Goal: Check status: Check status

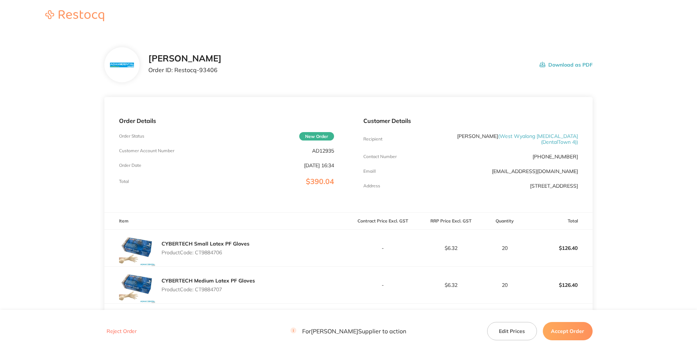
click at [222, 73] on p "Order ID: Restocq- 93406" at bounding box center [184, 70] width 73 height 7
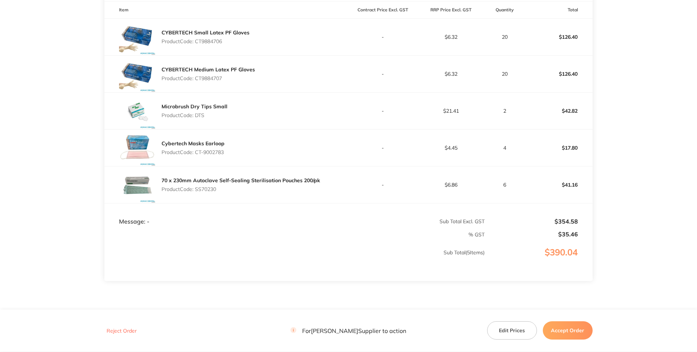
scroll to position [53, 0]
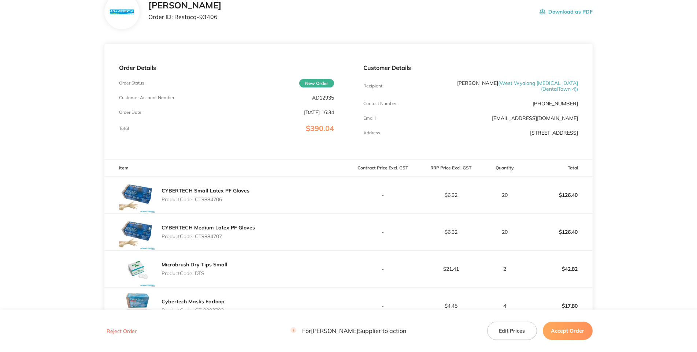
click at [323, 101] on p "AD12935" at bounding box center [323, 98] width 22 height 6
click at [19, 216] on main "[PERSON_NAME] Dental Order ID: Restocq- 93406 Download as PDF Order Details Ord…" at bounding box center [348, 238] width 697 height 519
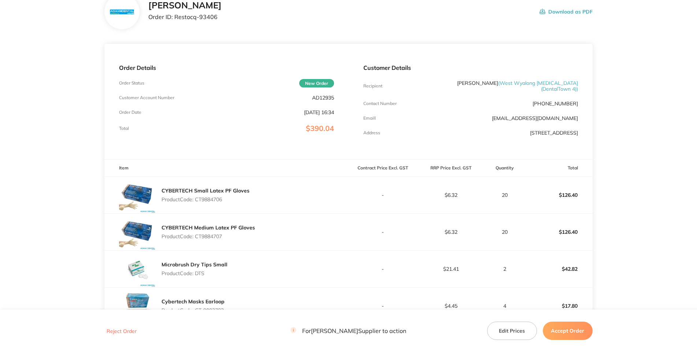
click at [235, 159] on div "Order Details Order Status New Order Customer Account Number AD12935 Order Date…" at bounding box center [226, 101] width 244 height 115
click at [212, 203] on p "Product Code: CT9884706" at bounding box center [205, 200] width 88 height 6
click at [219, 239] on p "Product Code: CT9884707" at bounding box center [207, 237] width 93 height 6
click at [218, 239] on p "Product Code: CT9884707" at bounding box center [207, 237] width 93 height 6
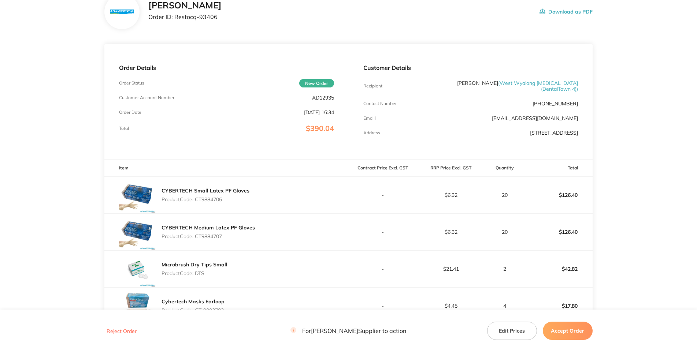
click at [216, 239] on p "Product Code: CT9884707" at bounding box center [207, 237] width 93 height 6
click at [257, 288] on section "[PERSON_NAME] Dental Order ID: Restocq- 93406 Download as PDF Order Details Ord…" at bounding box center [348, 238] width 488 height 519
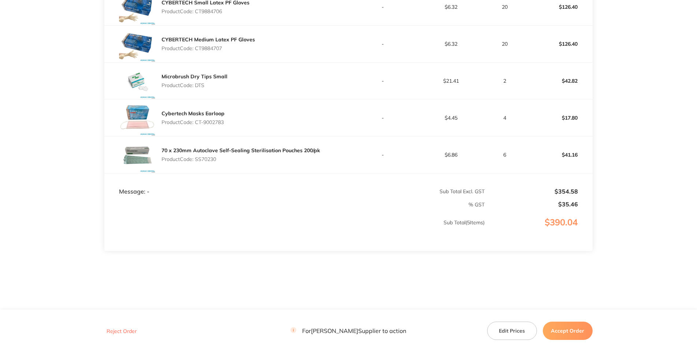
scroll to position [212, 0]
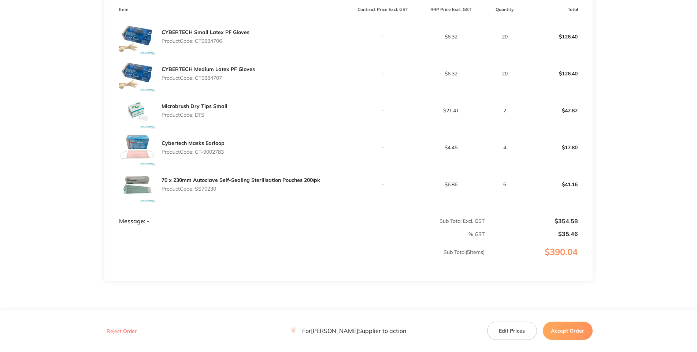
click at [203, 118] on p "Product Code: DTS" at bounding box center [194, 115] width 66 height 6
click at [230, 166] on div "Cybertech Masks Earloop Product Code: CT-9002783" at bounding box center [226, 147] width 244 height 37
drag, startPoint x: 209, startPoint y: 200, endPoint x: 198, endPoint y: 199, distance: 11.1
click at [198, 166] on div "Cybertech Masks Earloop Product Code: CT-9002783" at bounding box center [226, 147] width 244 height 37
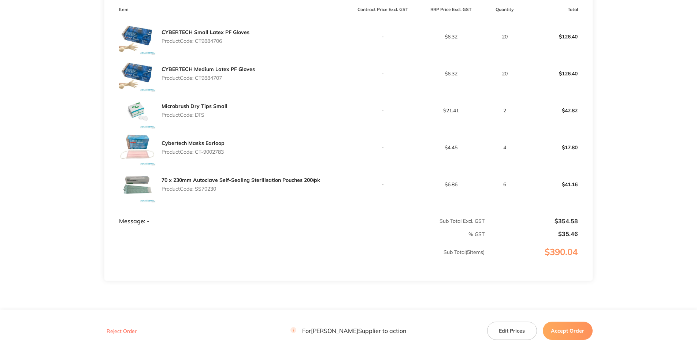
click at [215, 192] on p "Product Code: SS70230" at bounding box center [240, 189] width 159 height 6
click at [209, 192] on p "Product Code: SS70230" at bounding box center [240, 189] width 159 height 6
click at [209, 195] on div "70 x 230mm Autoclave Self-Sealing Sterilisation Pouches 200/pk Product Code: SS…" at bounding box center [240, 184] width 159 height 21
click at [208, 192] on p "Product Code: SS70230" at bounding box center [240, 189] width 159 height 6
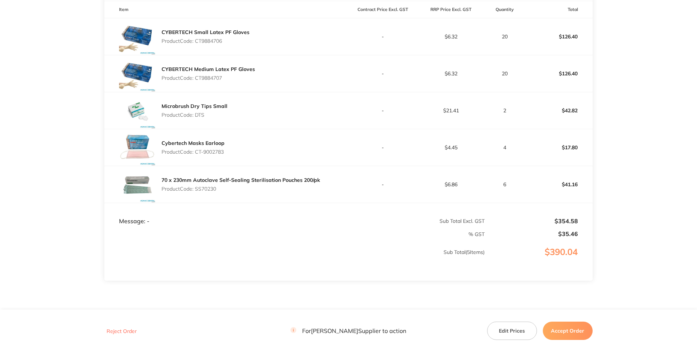
click at [208, 192] on p "Product Code: SS70230" at bounding box center [240, 189] width 159 height 6
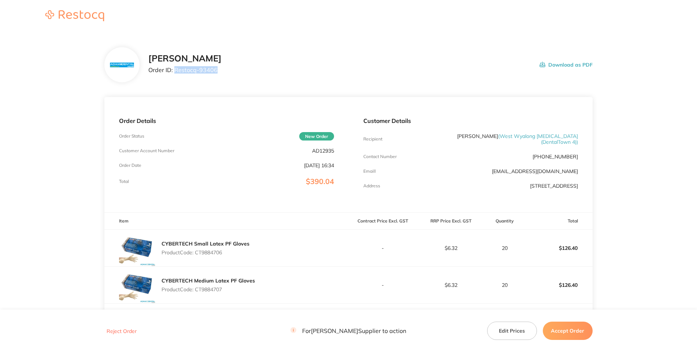
drag, startPoint x: 183, startPoint y: 99, endPoint x: 146, endPoint y: 99, distance: 37.4
click at [148, 73] on p "Order ID: Restocq- 93406" at bounding box center [184, 70] width 73 height 7
click at [379, 80] on div "[PERSON_NAME] Order ID: Restocq- 93406 Download as PDF" at bounding box center [348, 64] width 488 height 35
